Goal: Transaction & Acquisition: Book appointment/travel/reservation

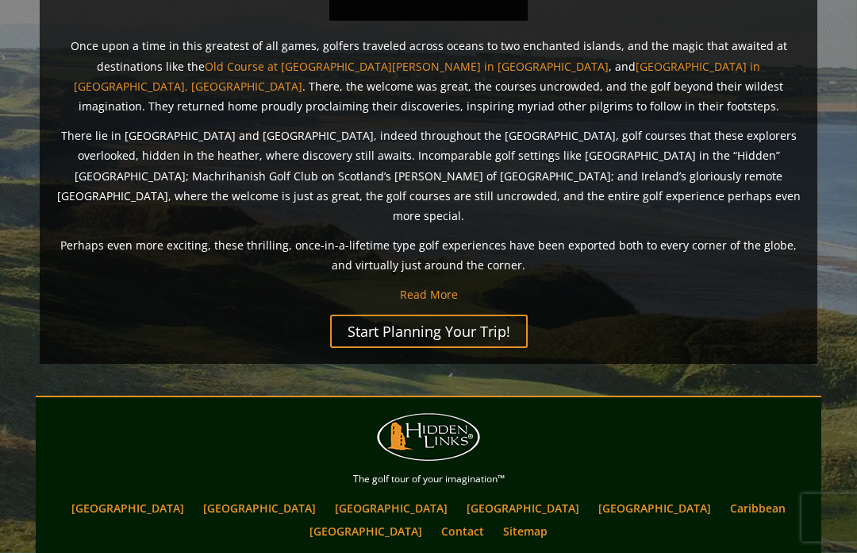
scroll to position [1324, 0]
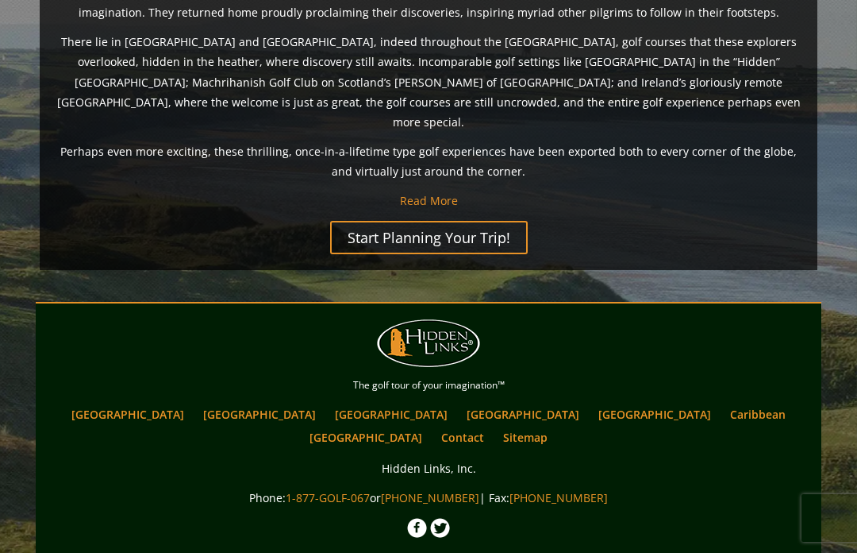
click at [272, 402] on link "[GEOGRAPHIC_DATA]" at bounding box center [259, 413] width 129 height 23
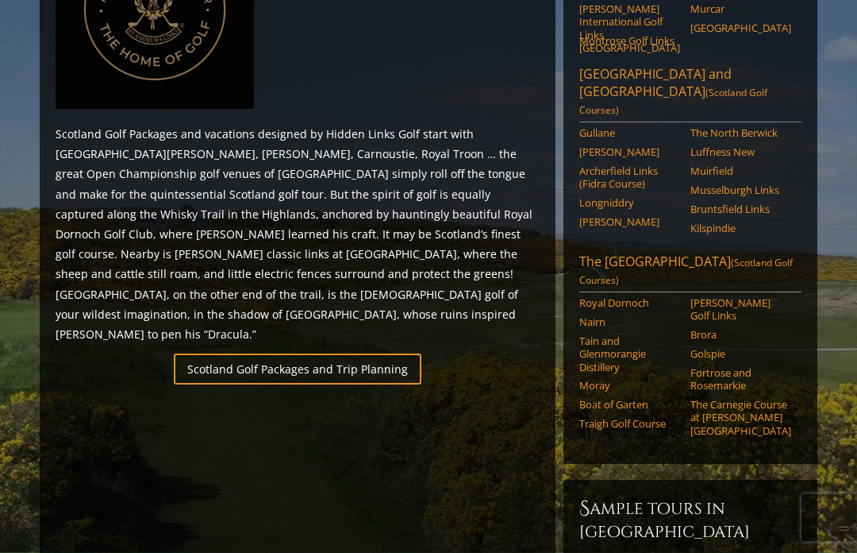
scroll to position [844, 0]
click at [391, 352] on link "Scotland Golf Packages and Trip Planning" at bounding box center [298, 367] width 248 height 31
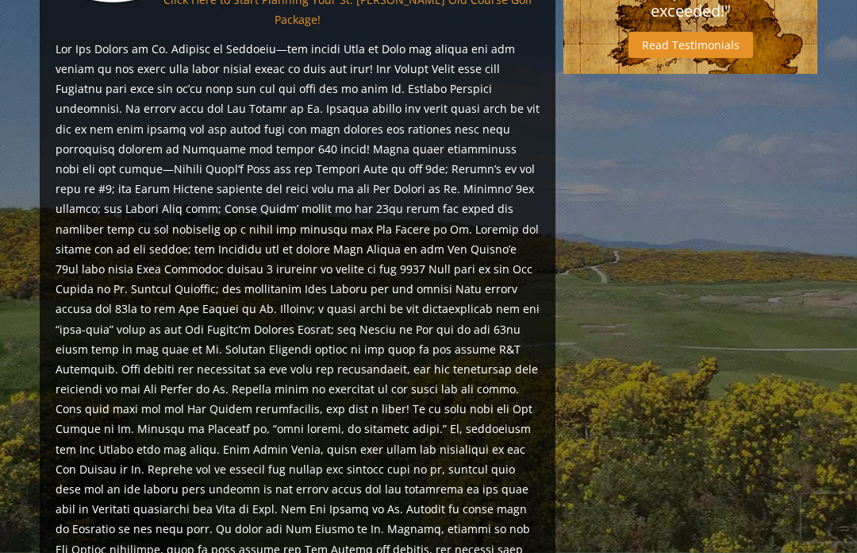
scroll to position [1533, 0]
